Goal: Information Seeking & Learning: Learn about a topic

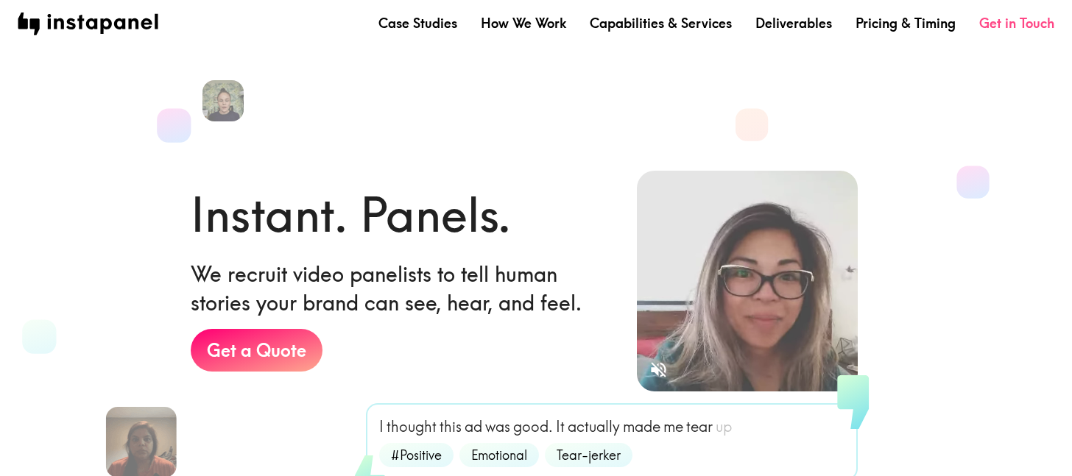
click at [1010, 18] on link "Get in Touch" at bounding box center [1016, 23] width 75 height 18
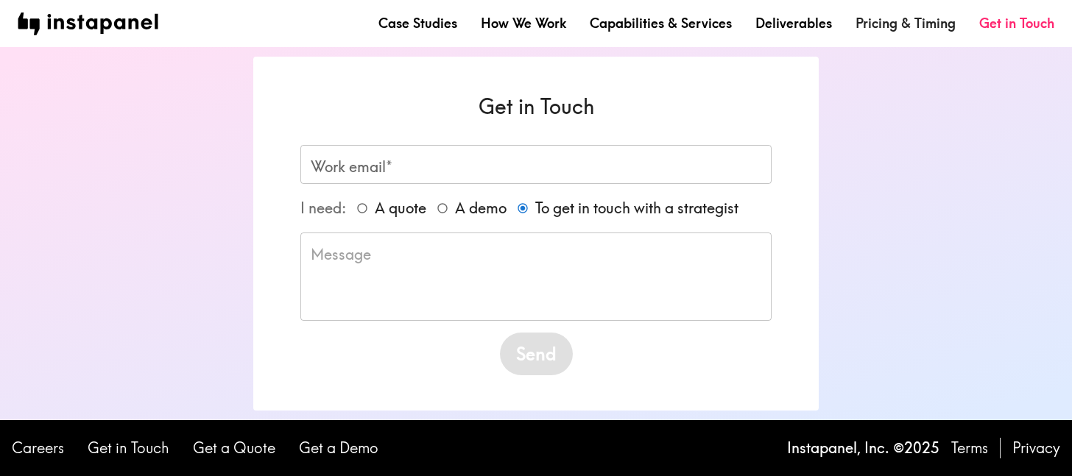
click at [872, 15] on link "Pricing & Timing" at bounding box center [906, 23] width 100 height 18
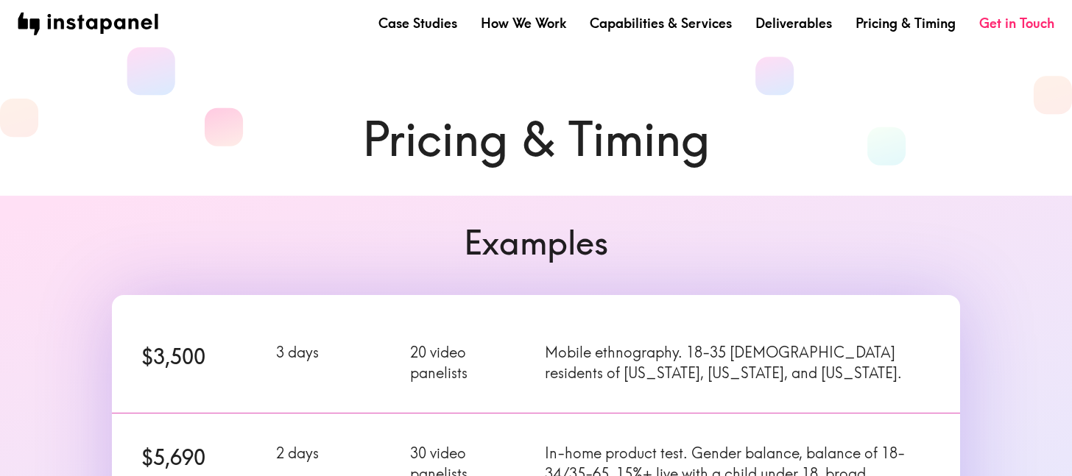
click at [809, 11] on div "Case Studies How We Work Capabilities & Services Deliverables Pricing & Timing …" at bounding box center [536, 23] width 1072 height 47
click at [802, 18] on link "Deliverables" at bounding box center [794, 23] width 77 height 18
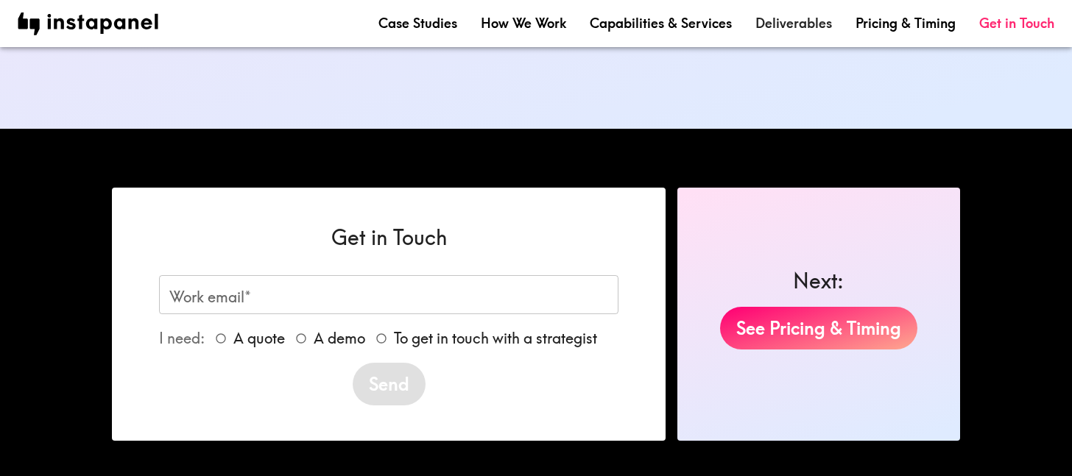
scroll to position [2346, 0]
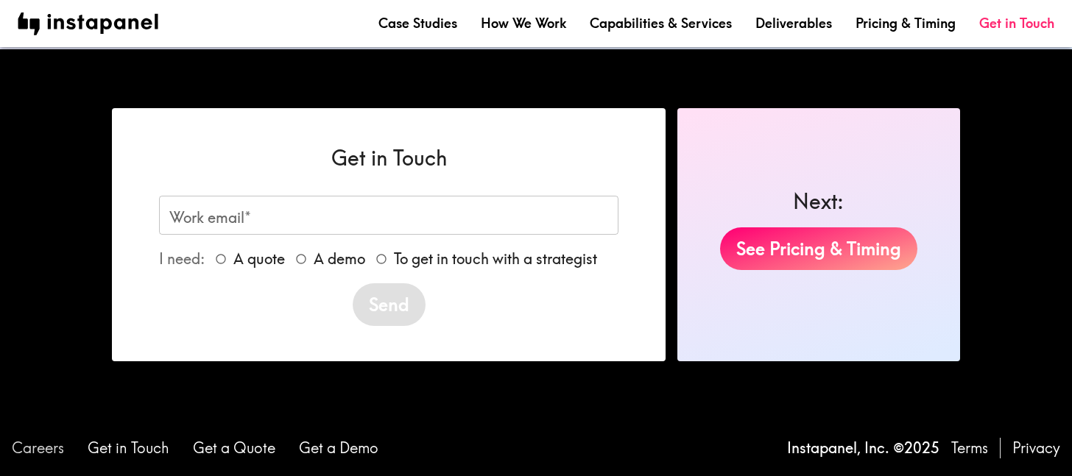
click at [49, 448] on link "Careers" at bounding box center [38, 448] width 52 height 21
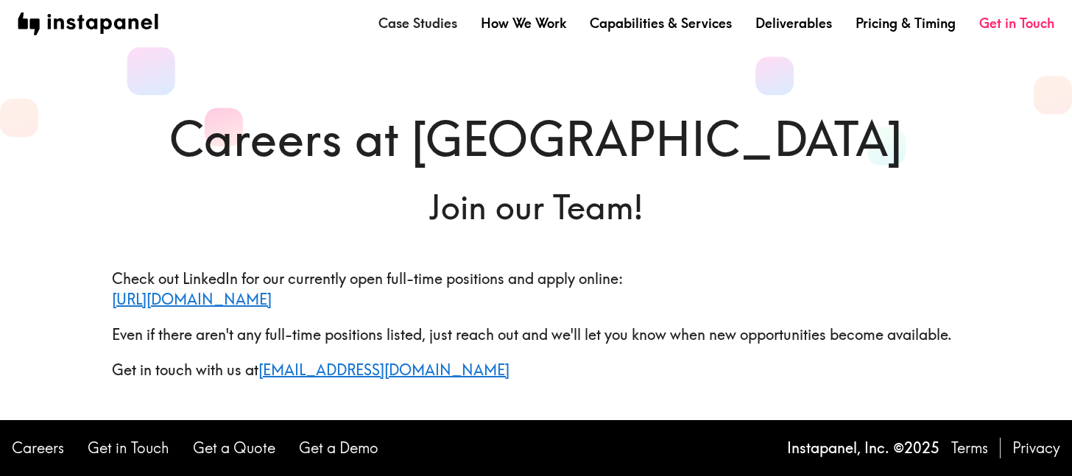
click at [426, 23] on link "Case Studies" at bounding box center [418, 23] width 79 height 18
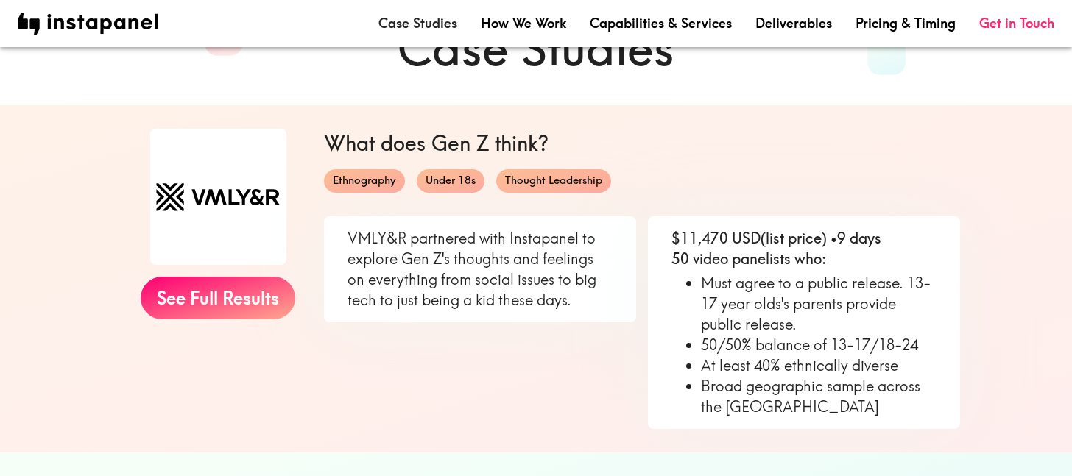
scroll to position [92, 0]
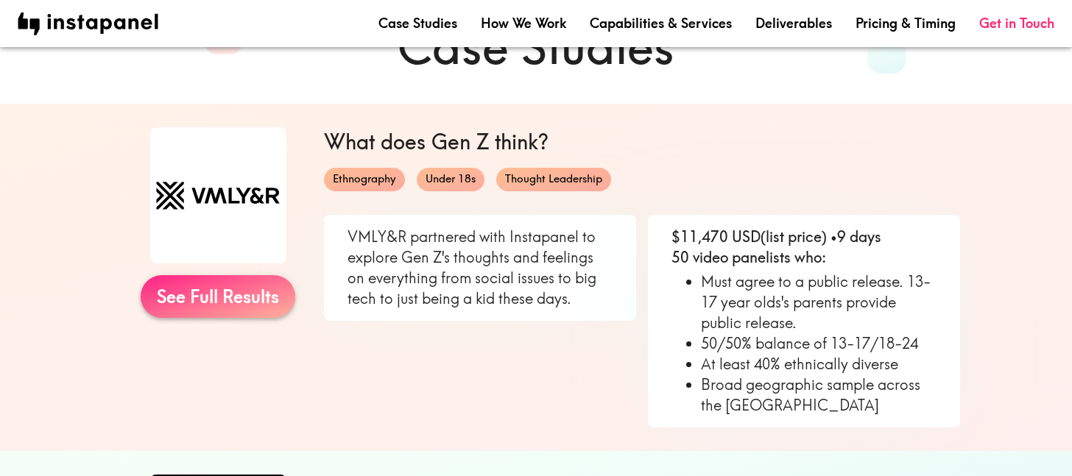
click at [252, 306] on link "See Full Results" at bounding box center [218, 296] width 155 height 43
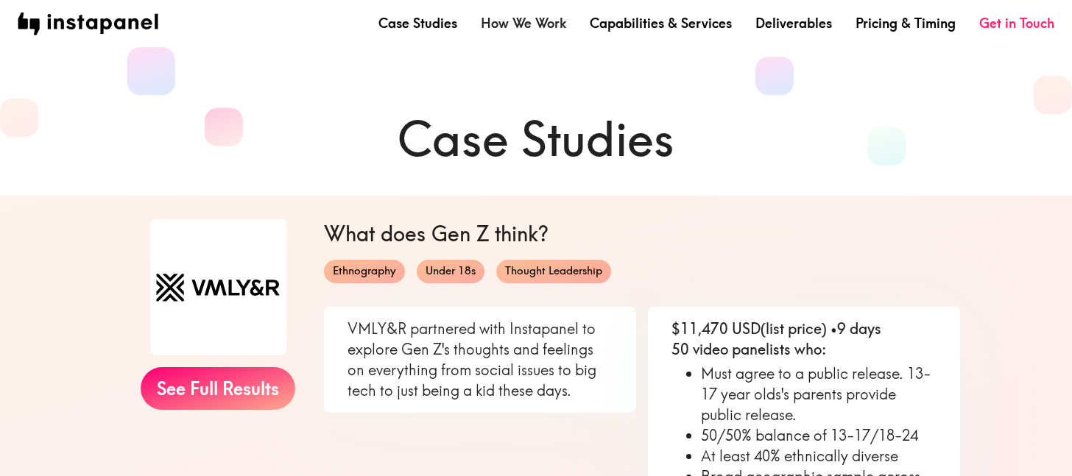
click at [534, 24] on link "How We Work" at bounding box center [523, 23] width 85 height 18
